Goal: Task Accomplishment & Management: Manage account settings

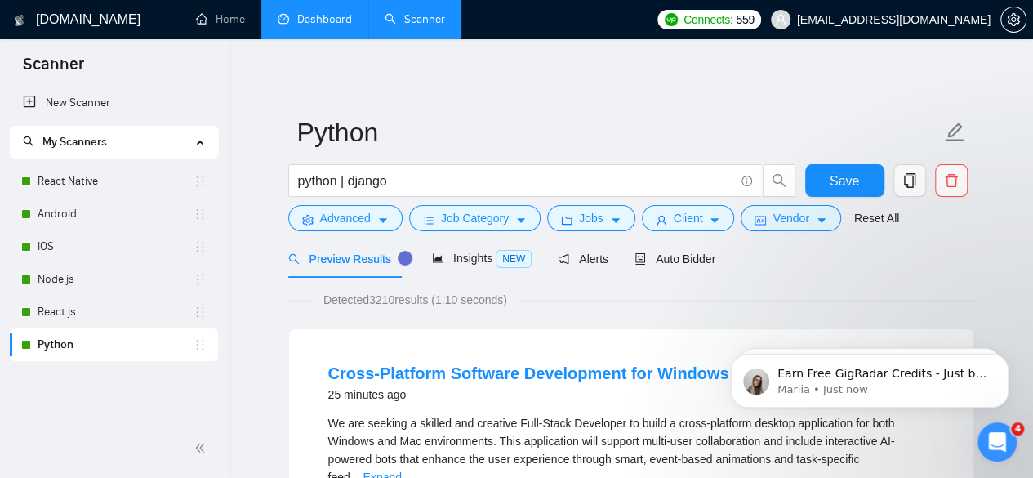
click at [313, 16] on link "Dashboard" at bounding box center [315, 19] width 74 height 14
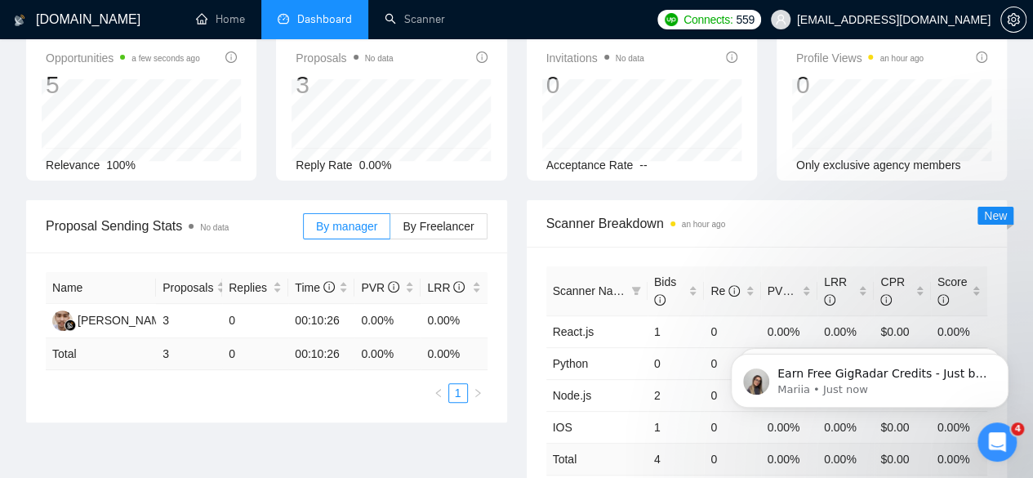
scroll to position [113, 0]
click at [442, 214] on label "By Freelancer" at bounding box center [438, 227] width 96 height 26
click at [390, 231] on input "By Freelancer" at bounding box center [390, 231] width 0 height 0
click at [347, 220] on span "By manager" at bounding box center [346, 226] width 61 height 13
click at [304, 231] on input "By manager" at bounding box center [304, 231] width 0 height 0
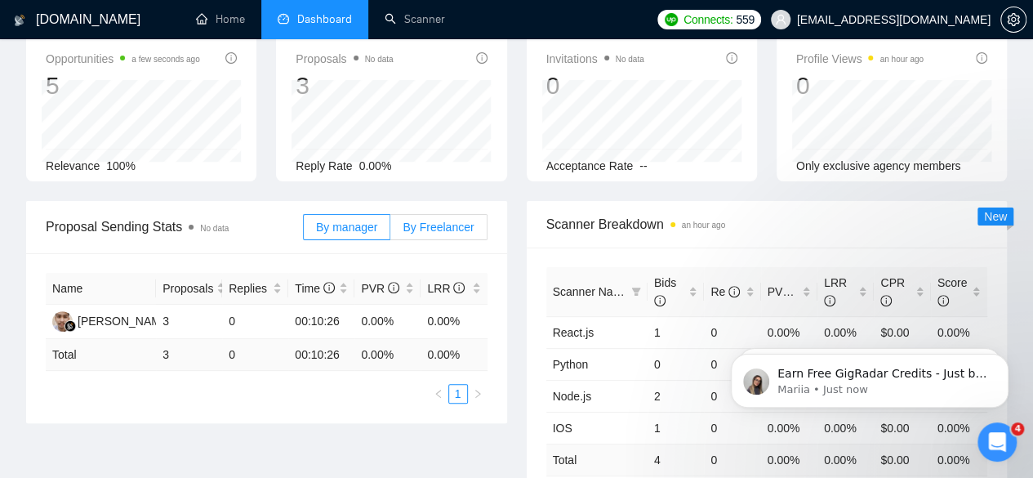
click at [424, 220] on span "By Freelancer" at bounding box center [437, 226] width 71 height 13
click at [390, 231] on input "By Freelancer" at bounding box center [390, 231] width 0 height 0
click at [337, 220] on span "By manager" at bounding box center [346, 226] width 61 height 13
click at [304, 231] on input "By manager" at bounding box center [304, 231] width 0 height 0
click at [453, 220] on span "By Freelancer" at bounding box center [437, 226] width 71 height 13
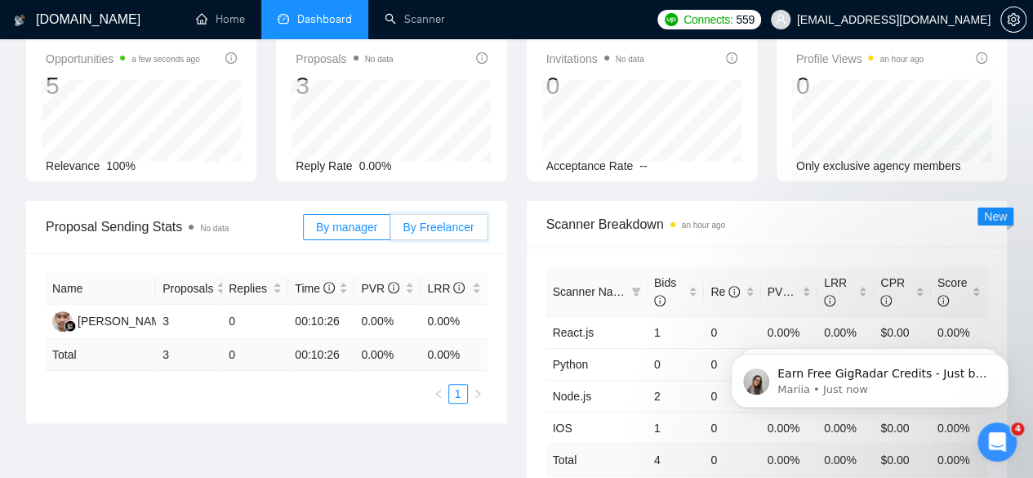
click at [390, 231] on input "By Freelancer" at bounding box center [390, 231] width 0 height 0
click at [378, 214] on label "By manager" at bounding box center [346, 227] width 87 height 26
click at [304, 231] on input "By manager" at bounding box center [304, 231] width 0 height 0
click at [438, 220] on span "By Freelancer" at bounding box center [437, 226] width 71 height 13
click at [390, 231] on input "By Freelancer" at bounding box center [390, 231] width 0 height 0
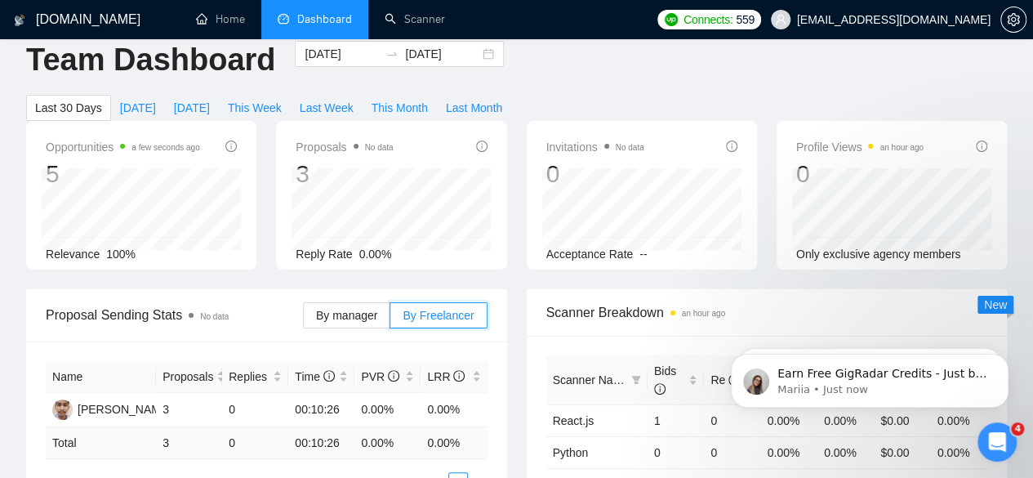
scroll to position [0, 0]
